Goal: Task Accomplishment & Management: Complete application form

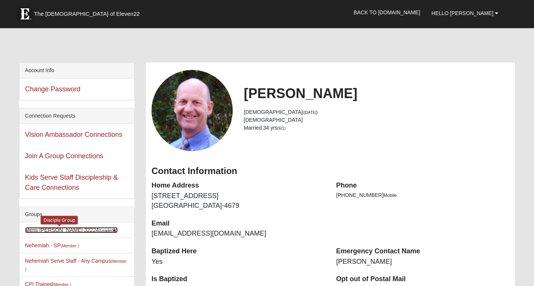
click at [62, 230] on link "Mens Swaim 32224 (Leader )" at bounding box center [71, 230] width 93 height 6
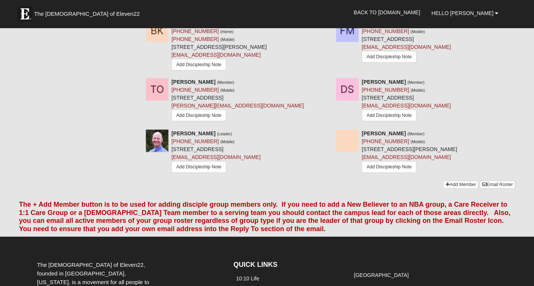
scroll to position [541, 0]
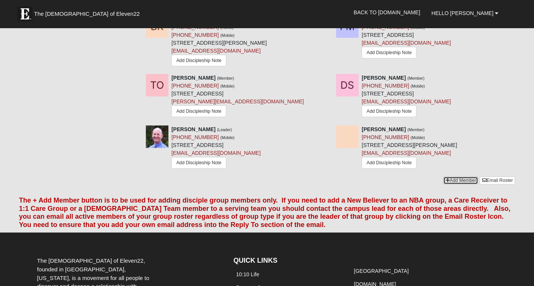
click at [447, 182] on link "Add Member" at bounding box center [460, 181] width 35 height 8
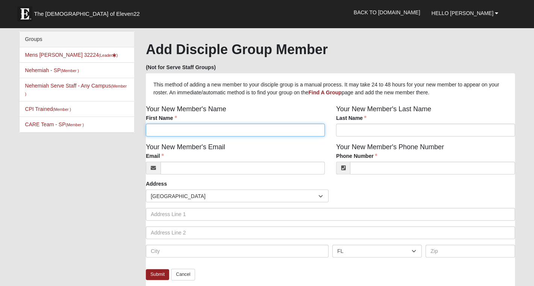
click at [181, 132] on input "First Name" at bounding box center [235, 130] width 179 height 13
type input "Mark"
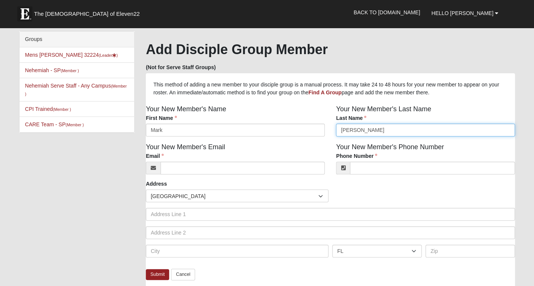
type input "[PERSON_NAME]"
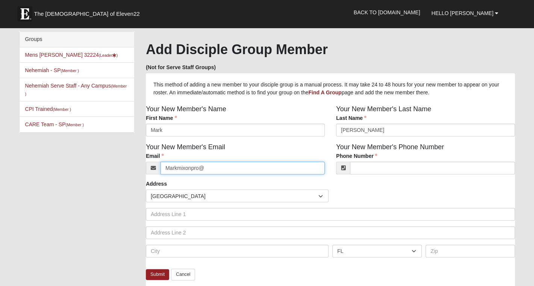
type input "Markmixonpro@"
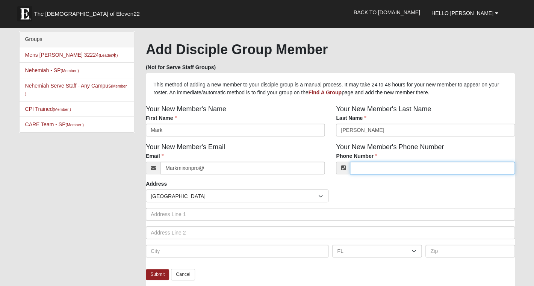
click at [370, 170] on input "Phone Number" at bounding box center [432, 168] width 165 height 13
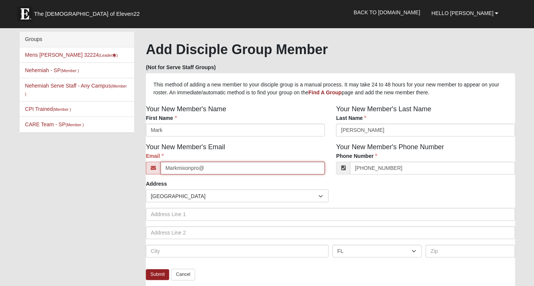
type input "[PHONE_NUMBER]"
click at [231, 170] on input "Markmixonpro@" at bounding box center [243, 168] width 164 height 13
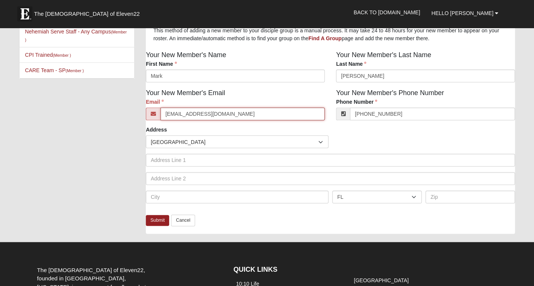
scroll to position [56, 0]
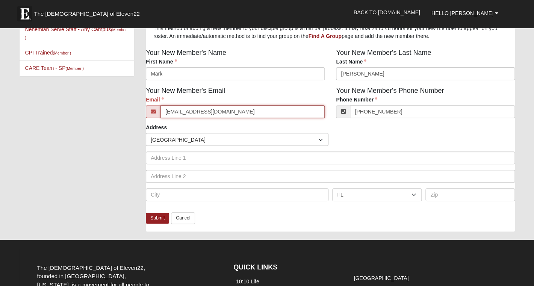
type input "[EMAIL_ADDRESS][DOMAIN_NAME]"
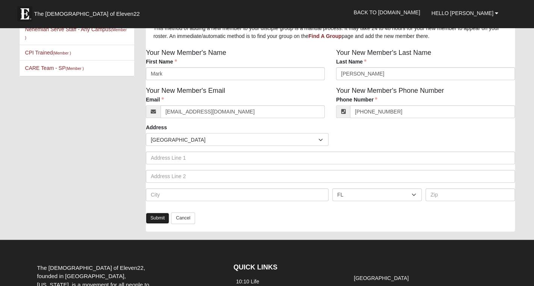
click at [157, 219] on link "Submit" at bounding box center [157, 218] width 23 height 11
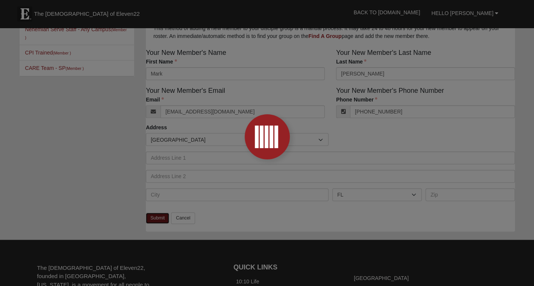
scroll to position [7, 0]
